Goal: Navigation & Orientation: Understand site structure

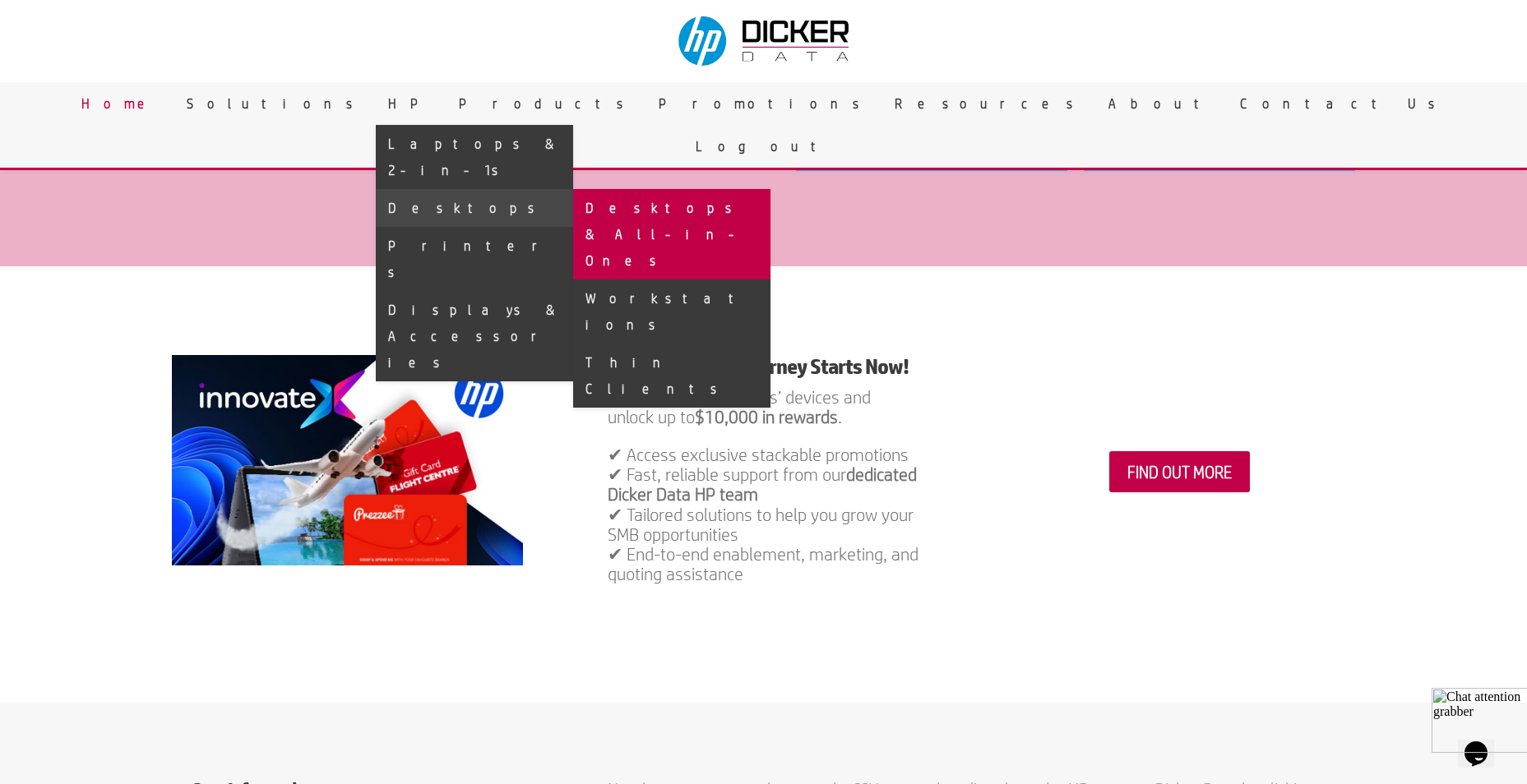
click at [770, 189] on link "Desktops & All-in-Ones" at bounding box center [671, 234] width 198 height 90
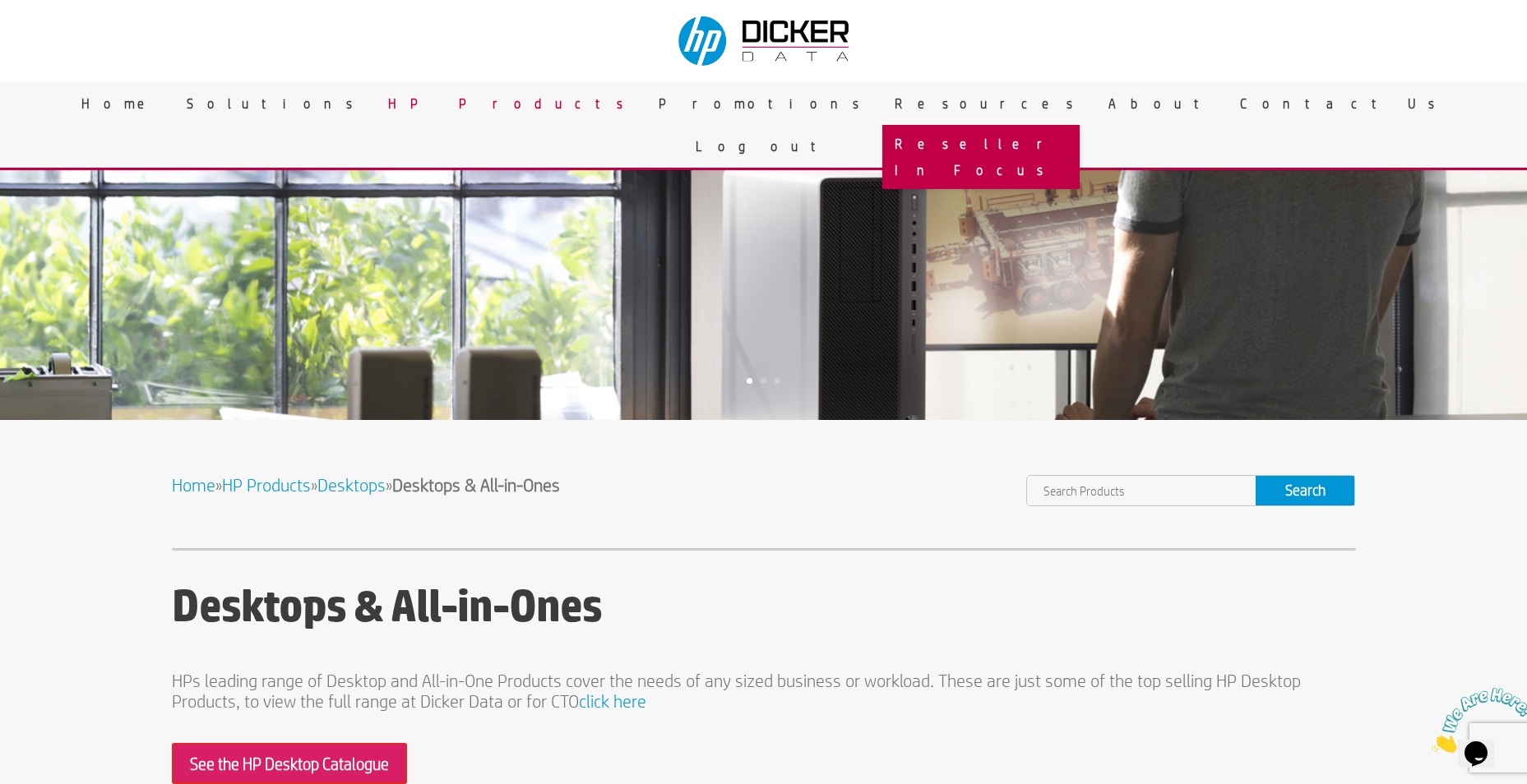
click at [883, 139] on link "Reseller In Focus" at bounding box center [981, 157] width 198 height 64
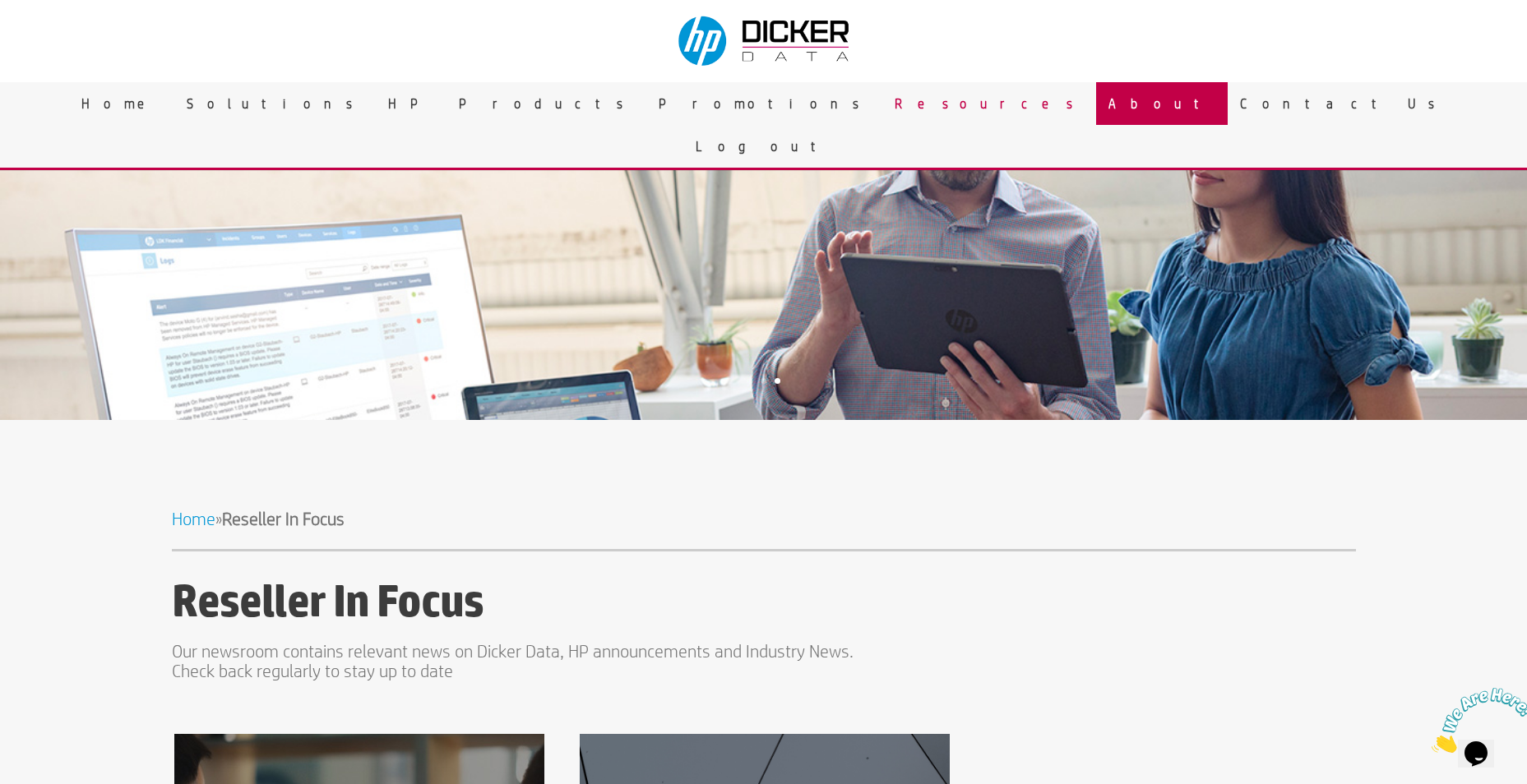
click at [1096, 112] on link "About" at bounding box center [1161, 103] width 131 height 43
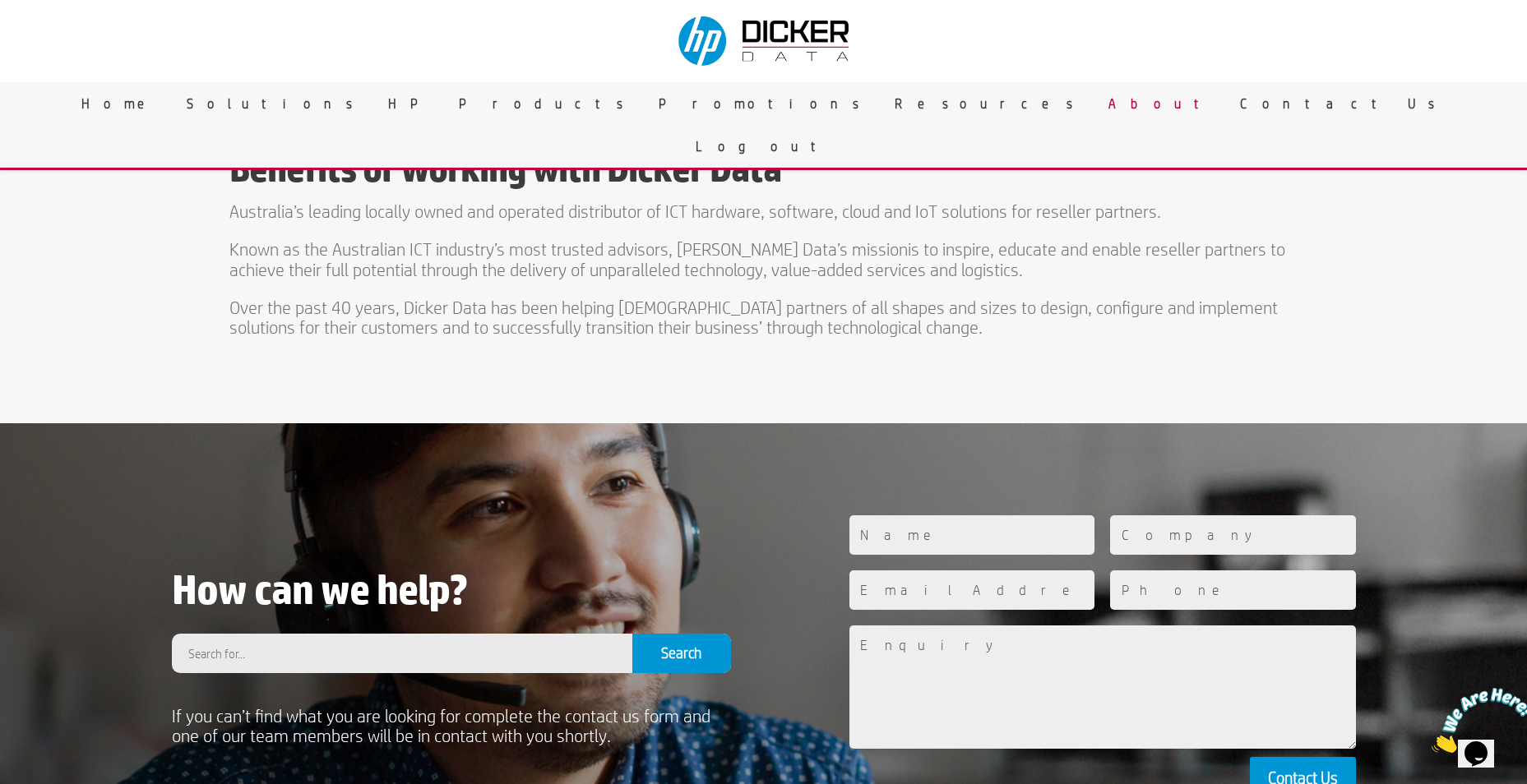
scroll to position [494, 0]
